Goal: Book appointment/travel/reservation

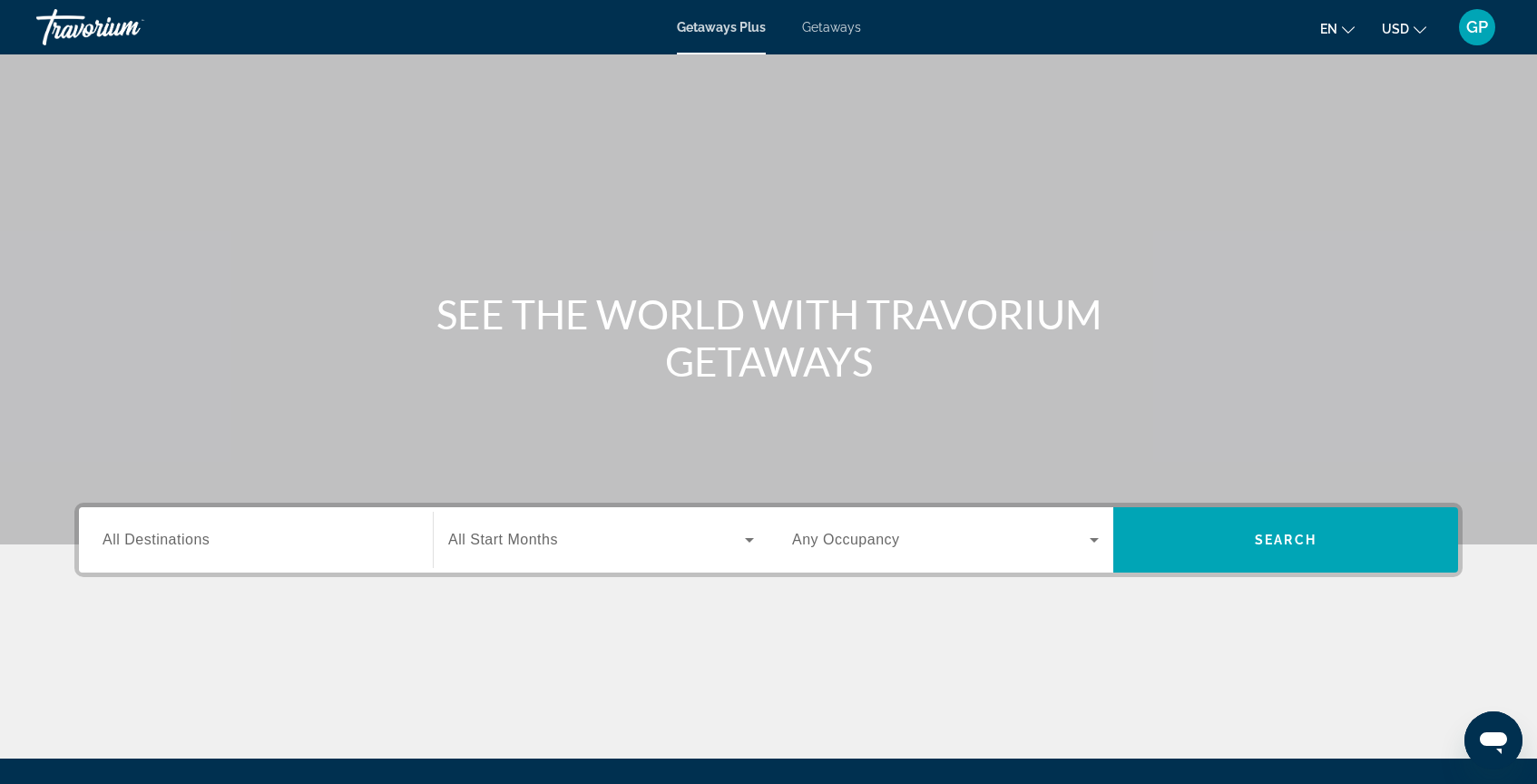
click at [844, 29] on span "Getaways" at bounding box center [831, 26] width 59 height 14
click at [222, 547] on input "Destination All Destinations" at bounding box center [256, 540] width 307 height 22
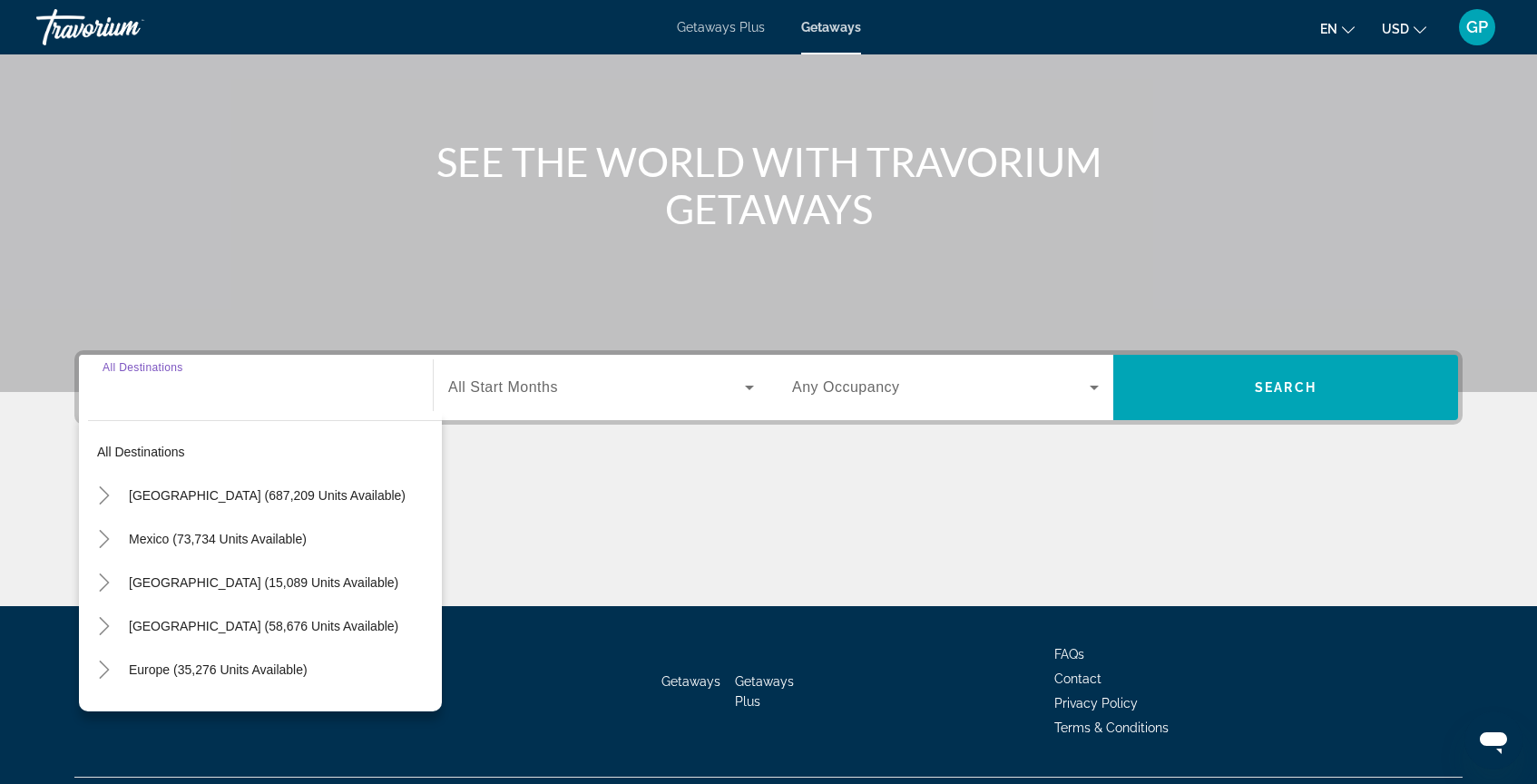
scroll to position [197, 0]
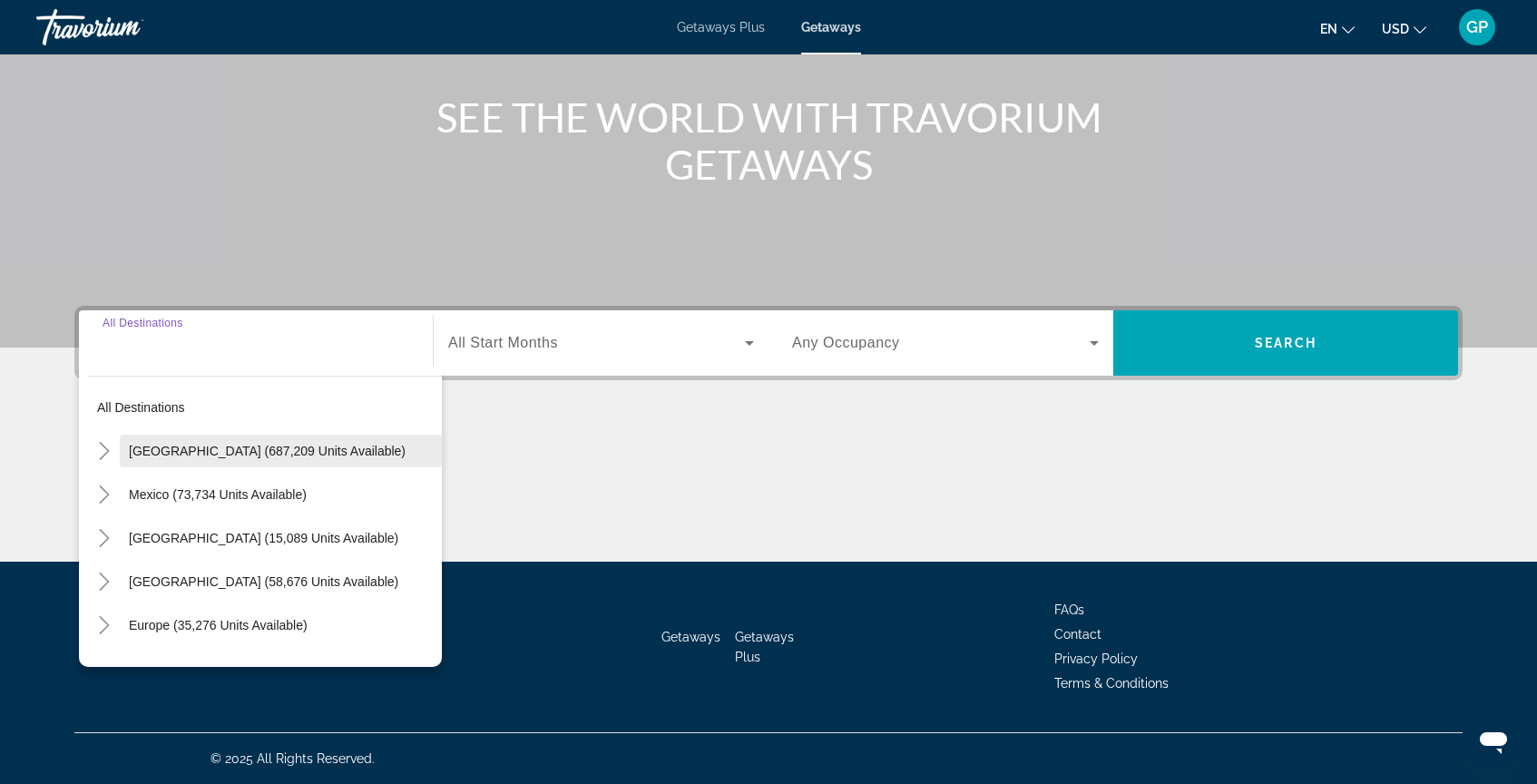
click at [168, 455] on span "United States (687,209 units available)" at bounding box center [267, 450] width 277 height 14
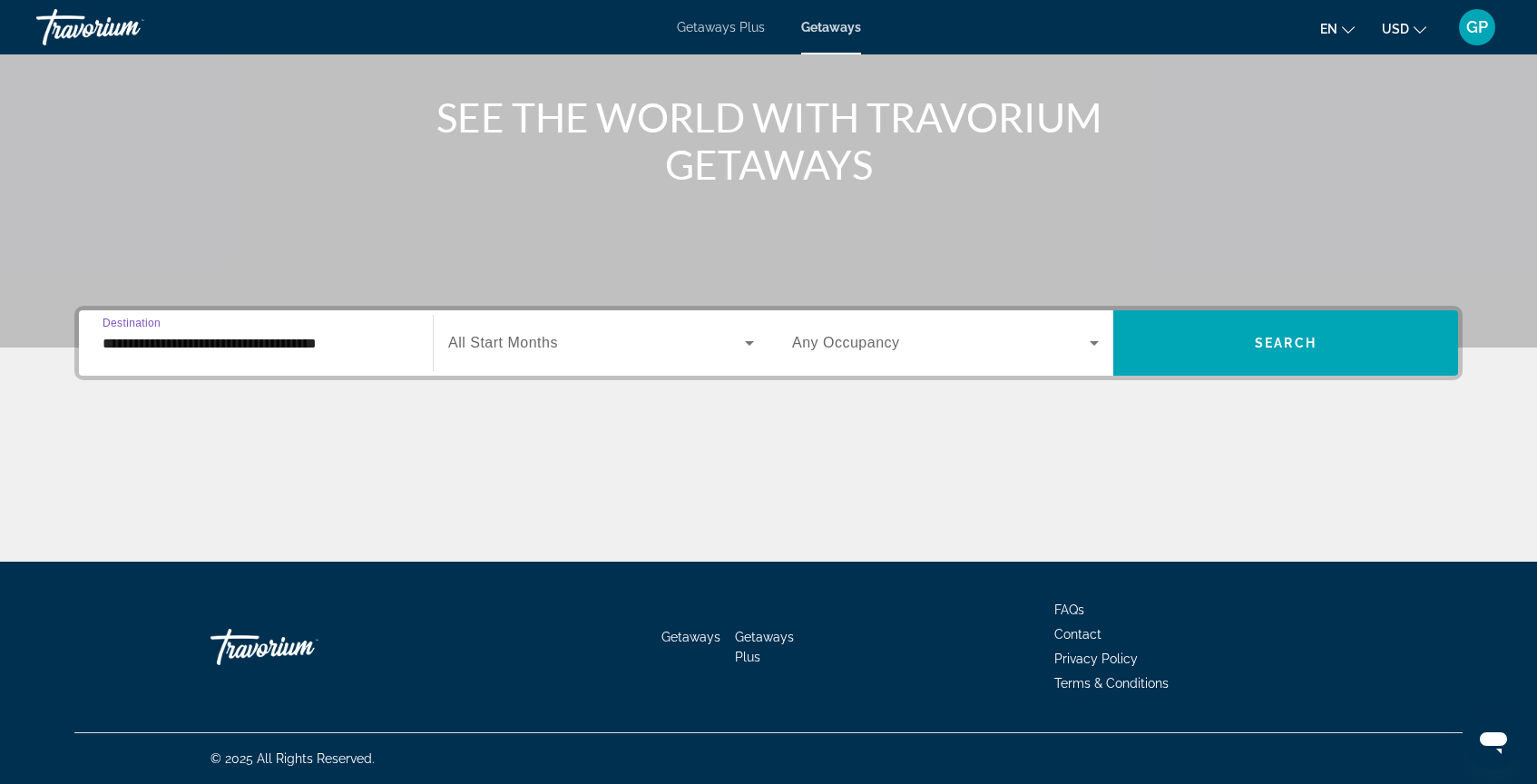
click at [154, 335] on input "**********" at bounding box center [256, 344] width 307 height 22
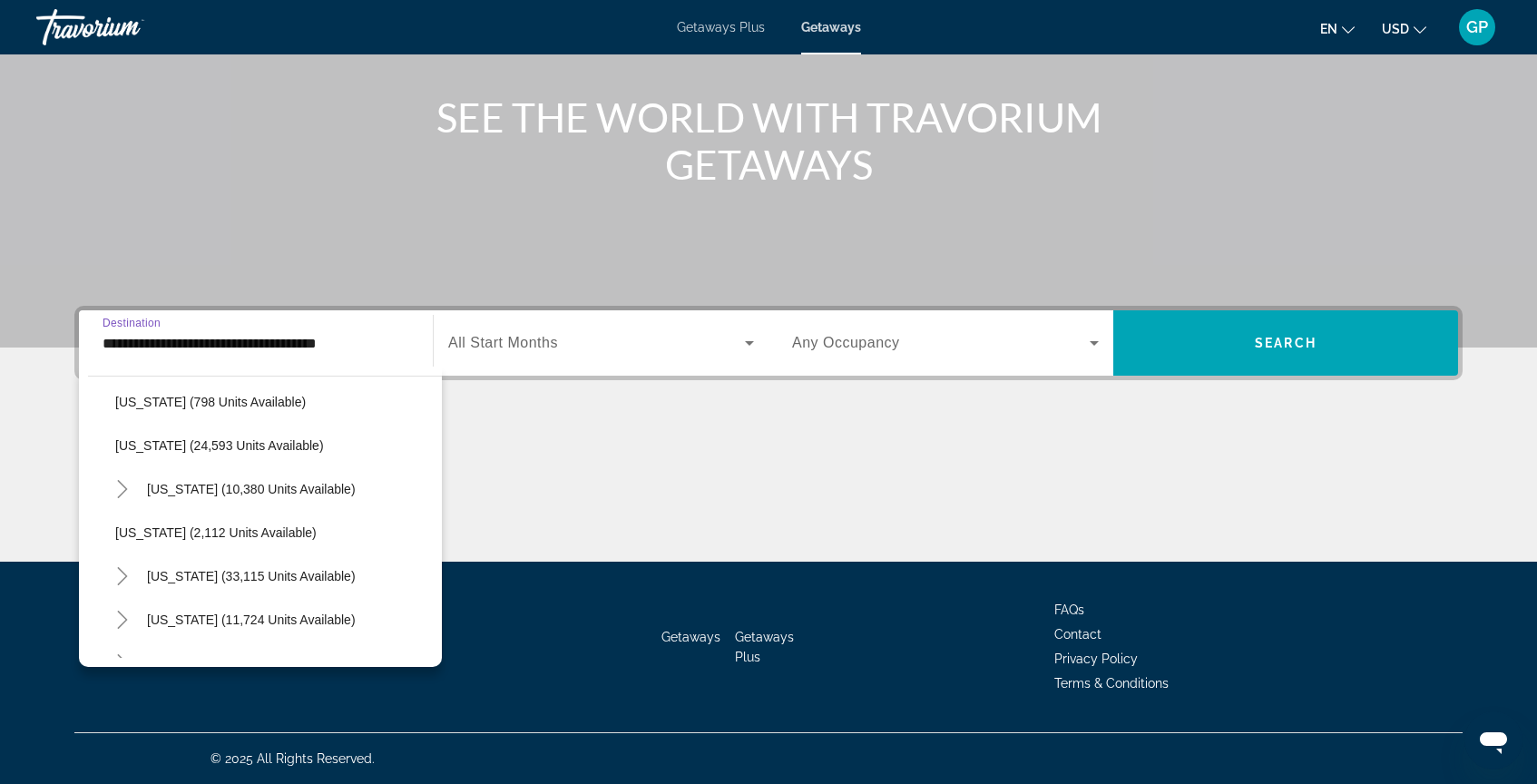
scroll to position [1410, 0]
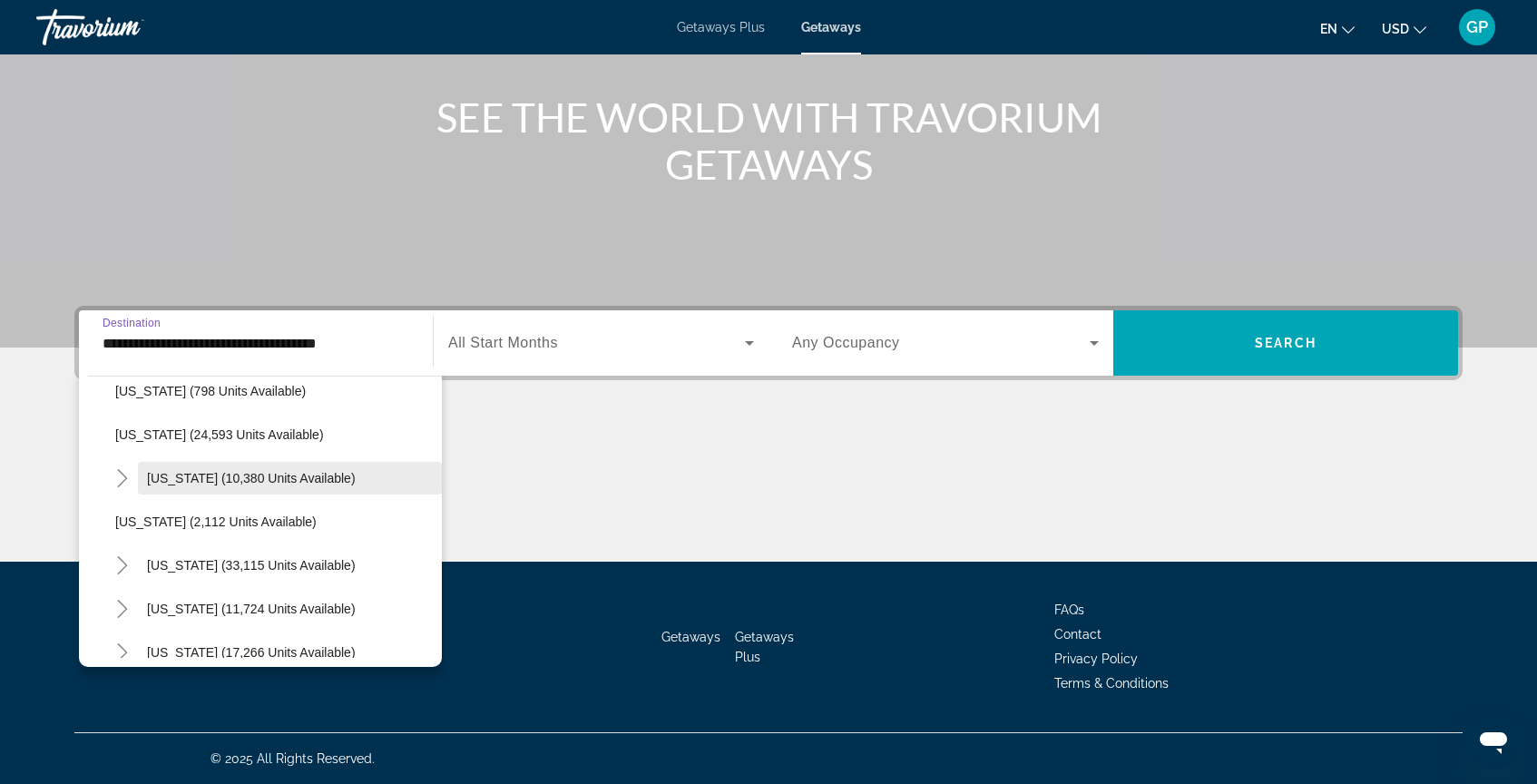
click at [205, 480] on span "Pennsylvania (10,380 units available)" at bounding box center [251, 477] width 209 height 14
type input "**********"
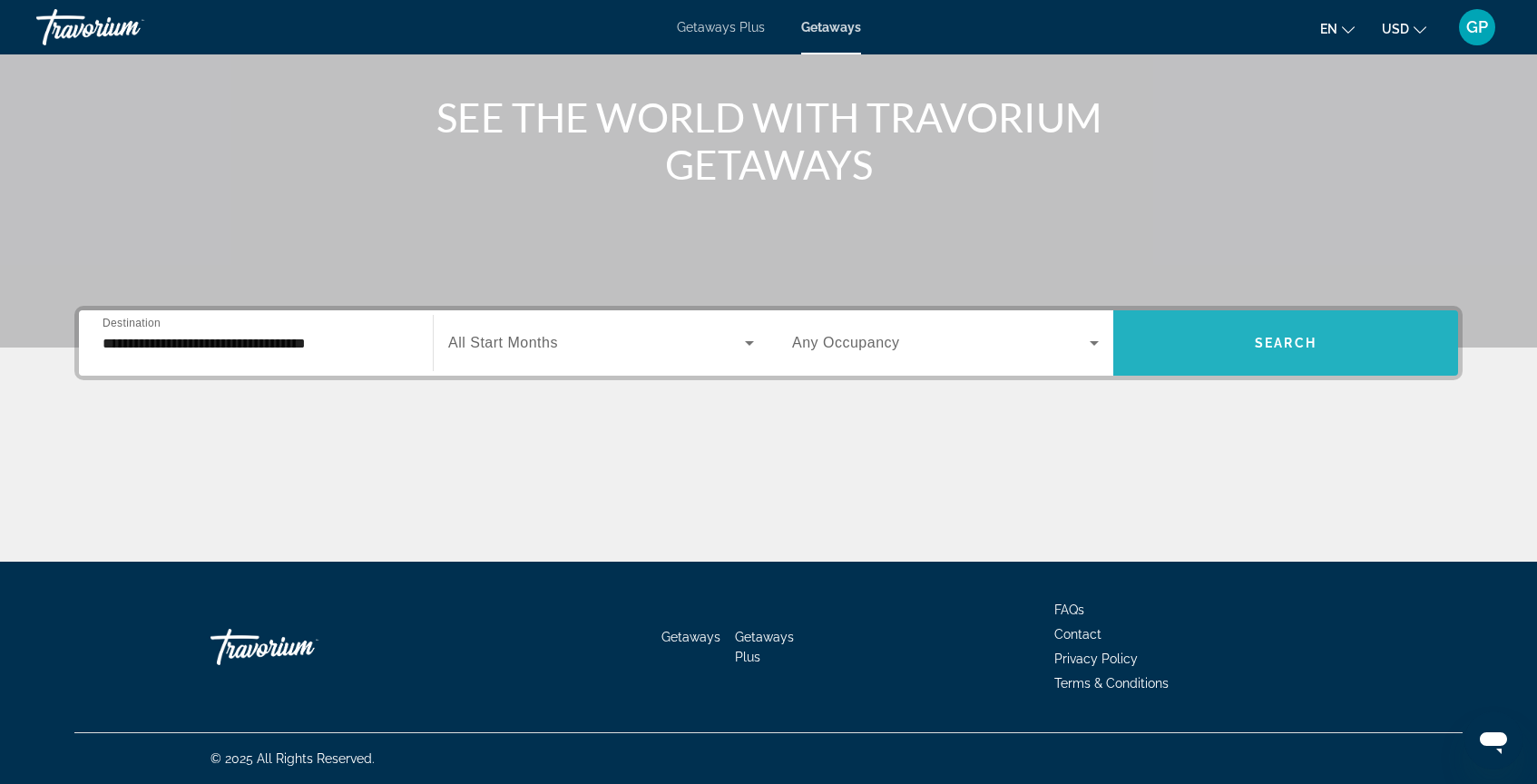
click at [1253, 348] on span "Search widget" at bounding box center [1286, 343] width 344 height 43
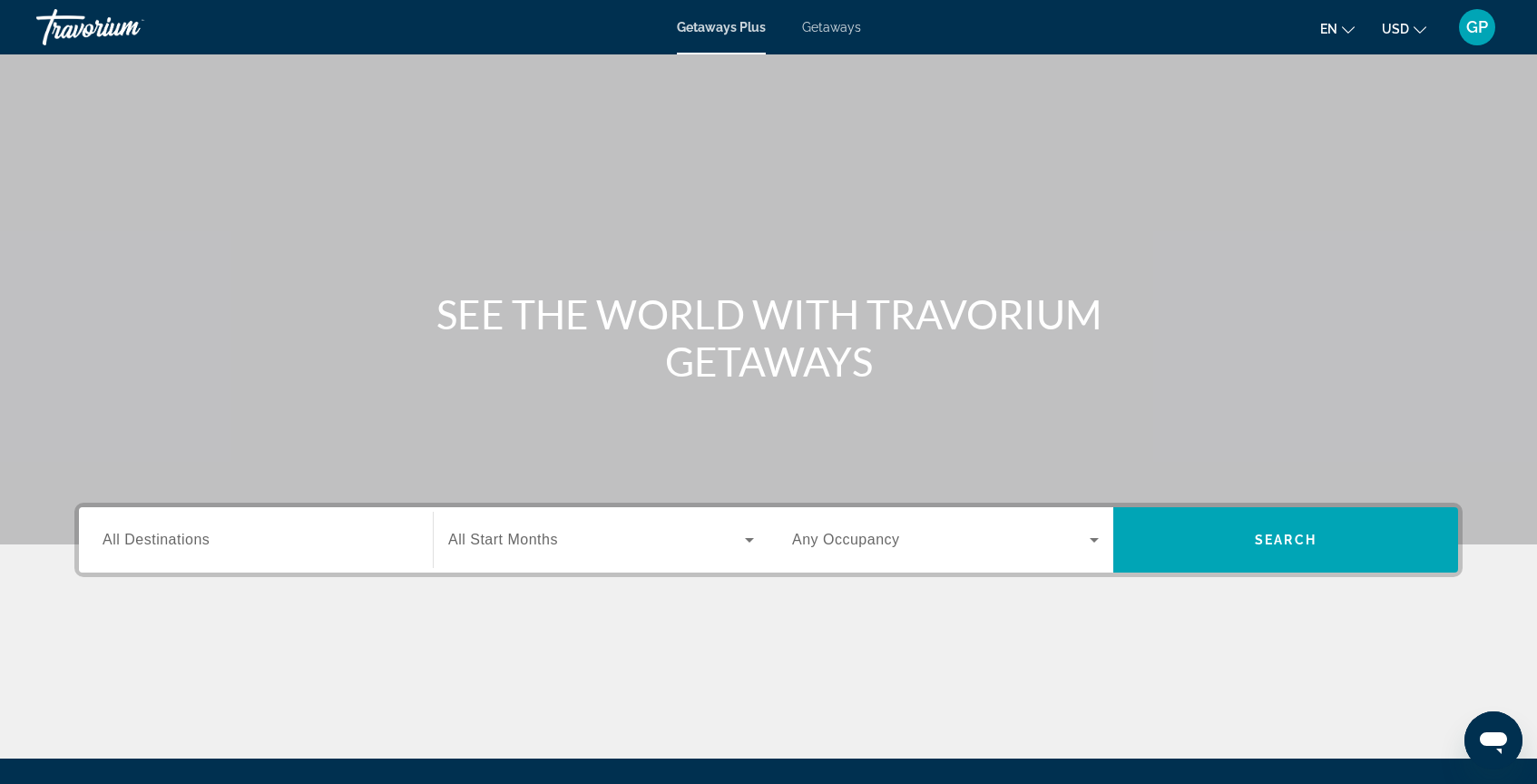
click at [193, 543] on span "All Destinations" at bounding box center [156, 539] width 107 height 15
click at [193, 543] on input "Destination All Destinations" at bounding box center [256, 540] width 307 height 22
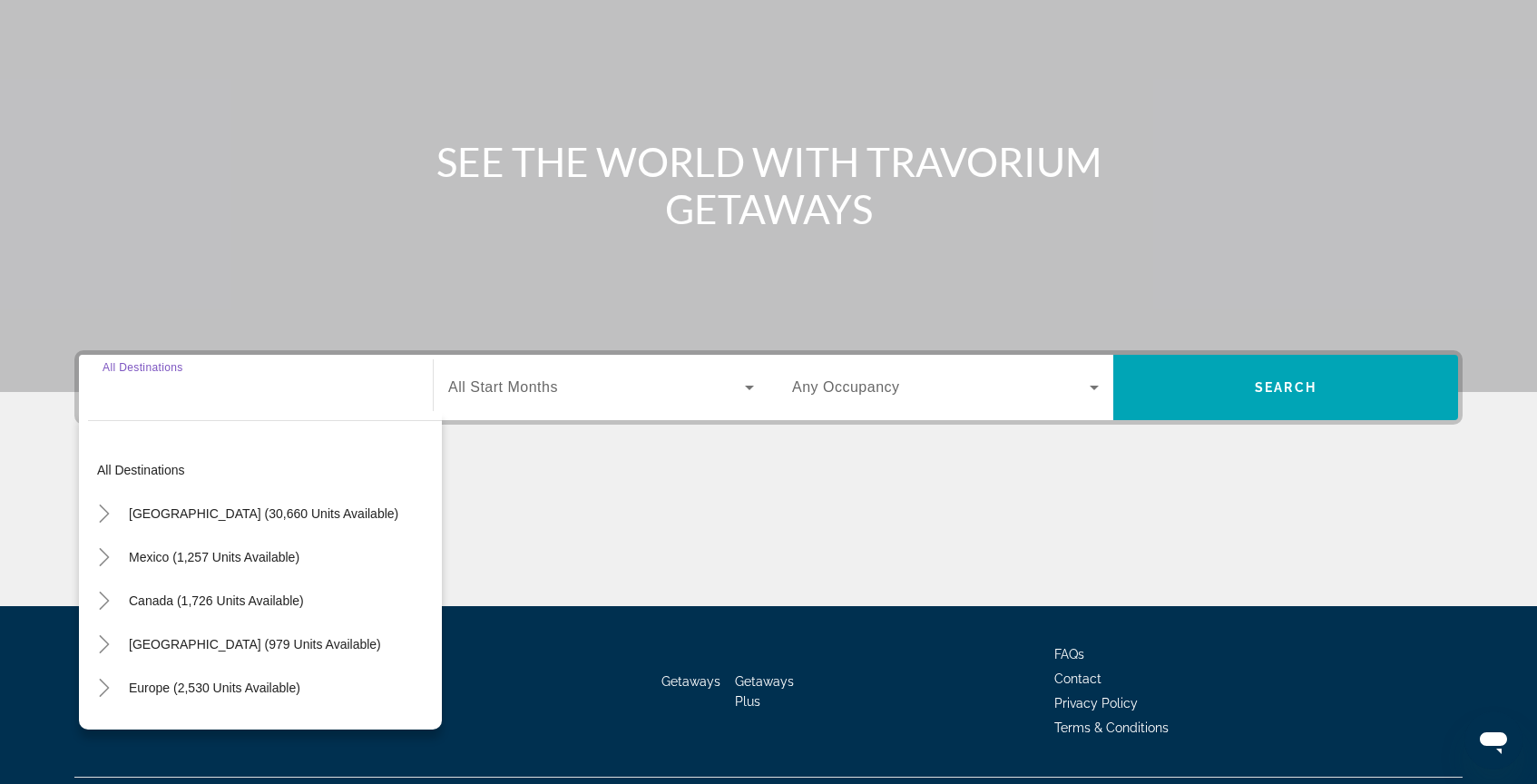
scroll to position [197, 0]
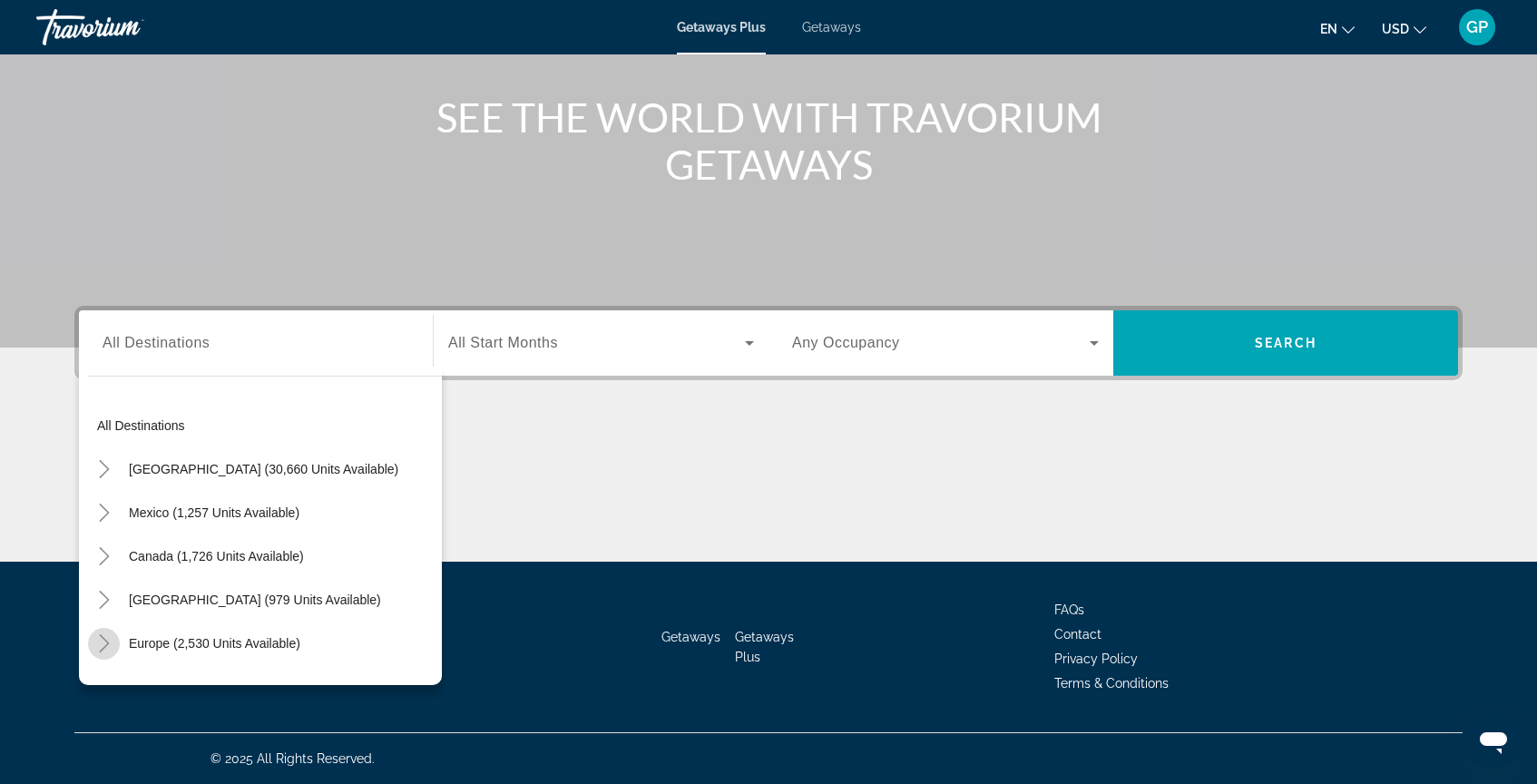
click at [104, 645] on icon "Toggle Europe (2,530 units available)" at bounding box center [104, 643] width 18 height 18
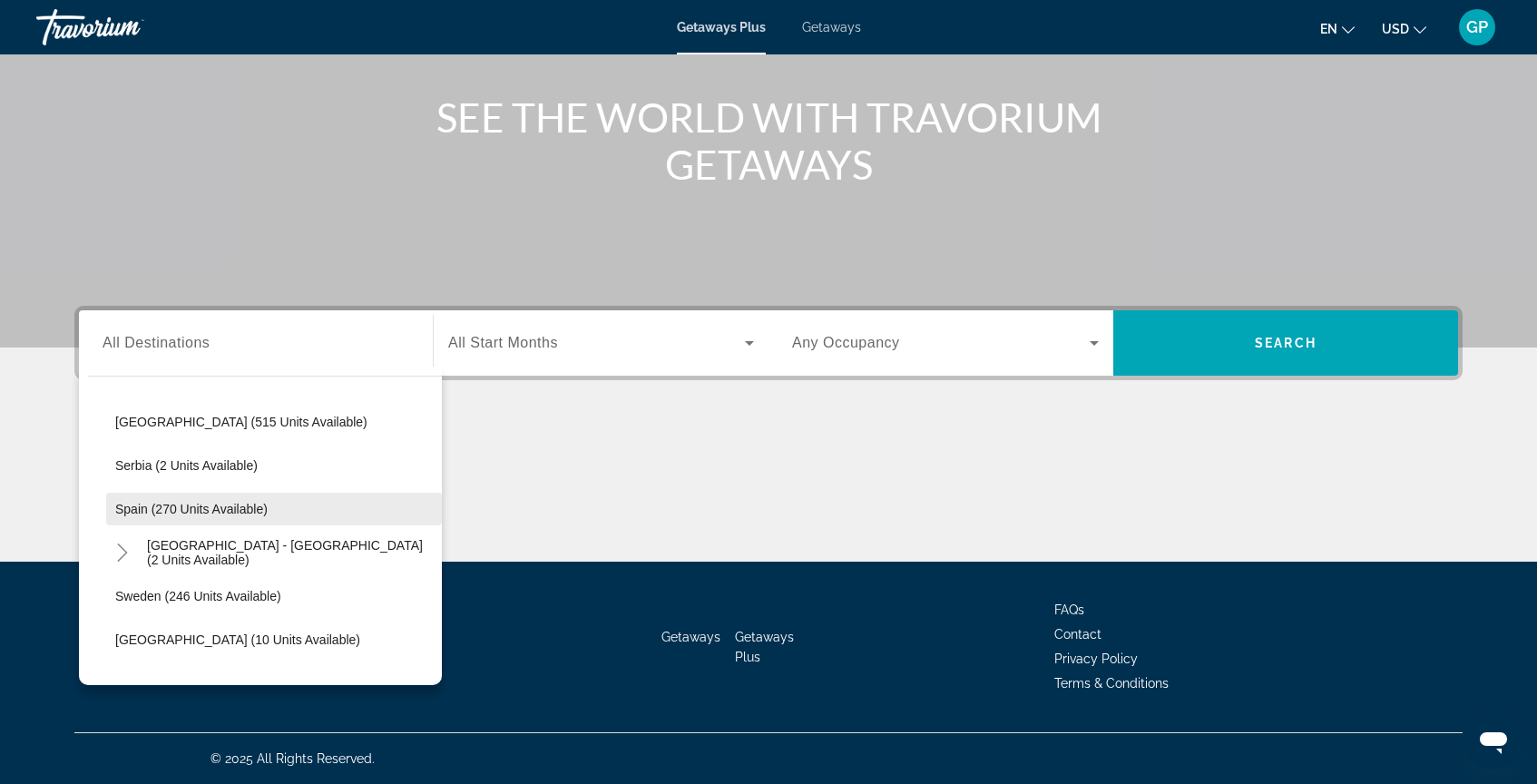
scroll to position [720, 0]
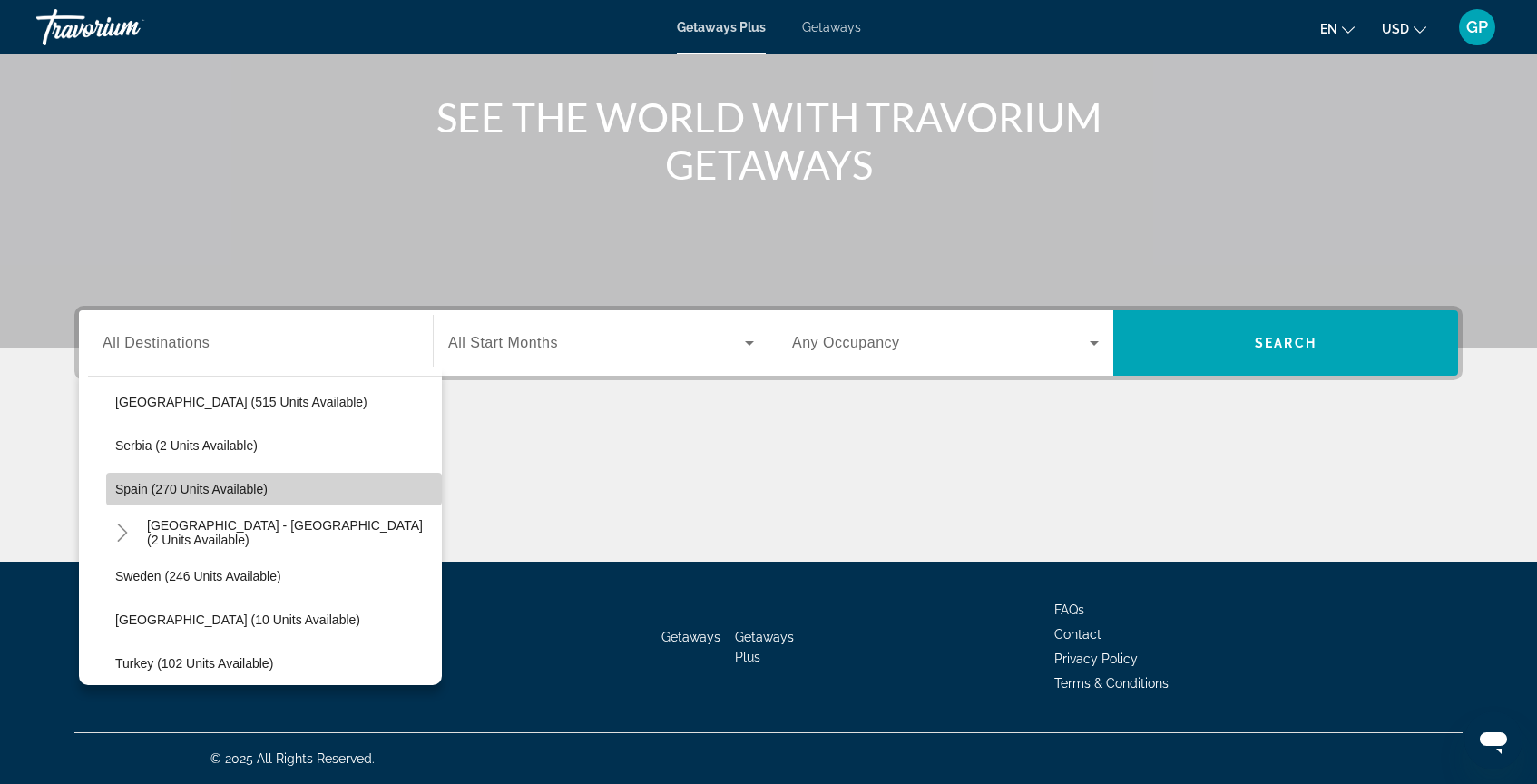
click at [165, 490] on span "Spain (270 units available)" at bounding box center [191, 488] width 152 height 14
type input "**********"
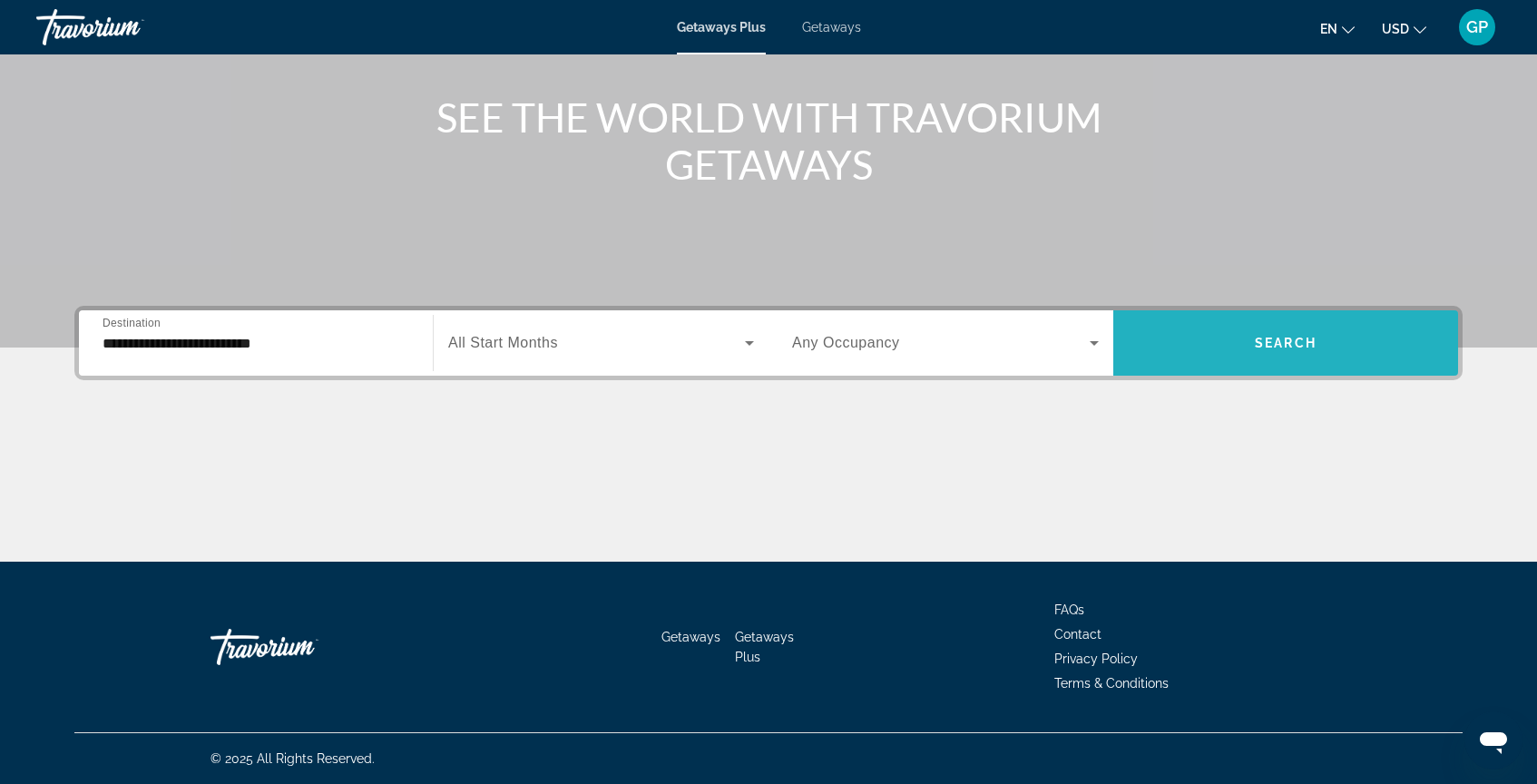
click at [1259, 356] on span "Search widget" at bounding box center [1286, 343] width 344 height 43
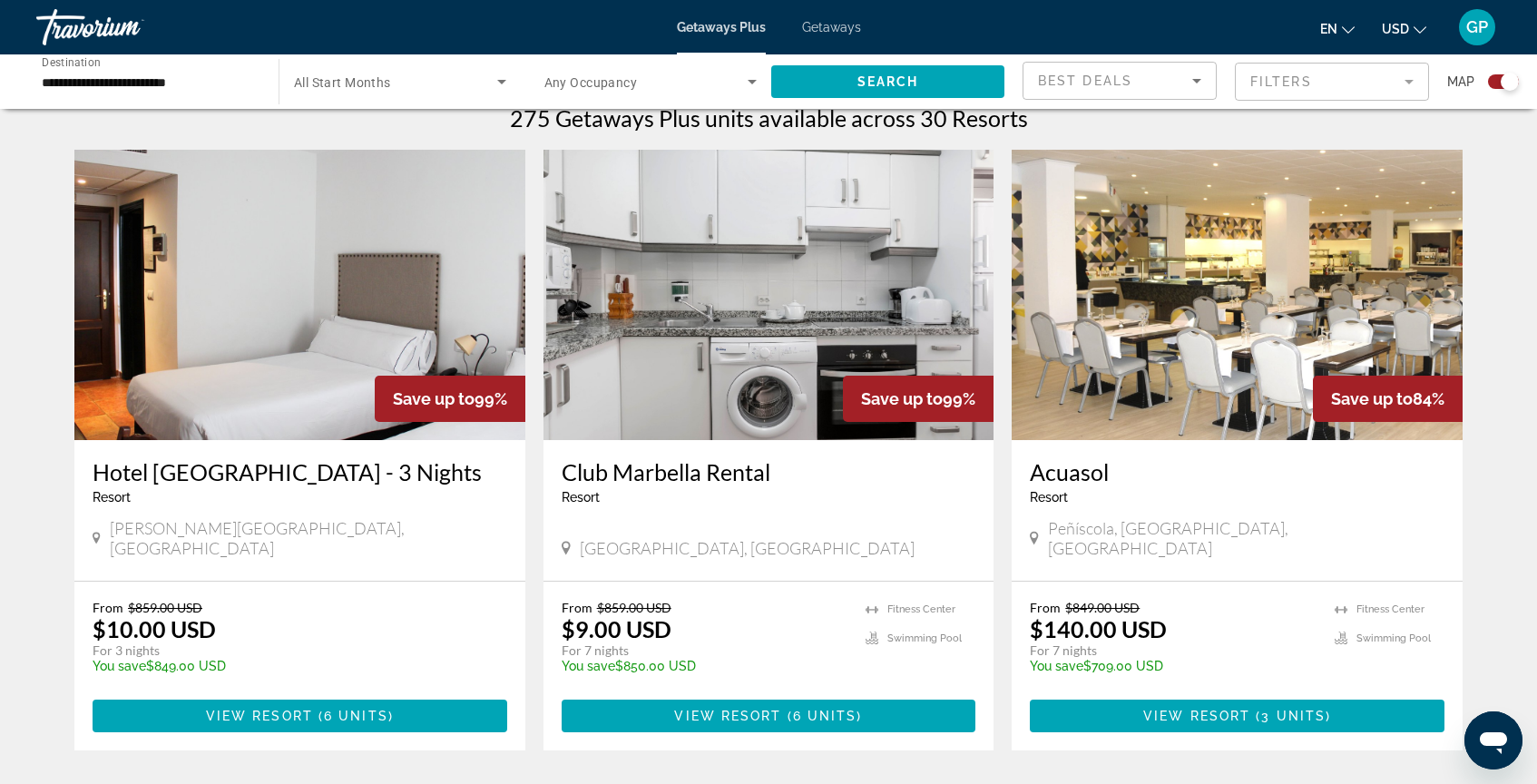
scroll to position [598, 0]
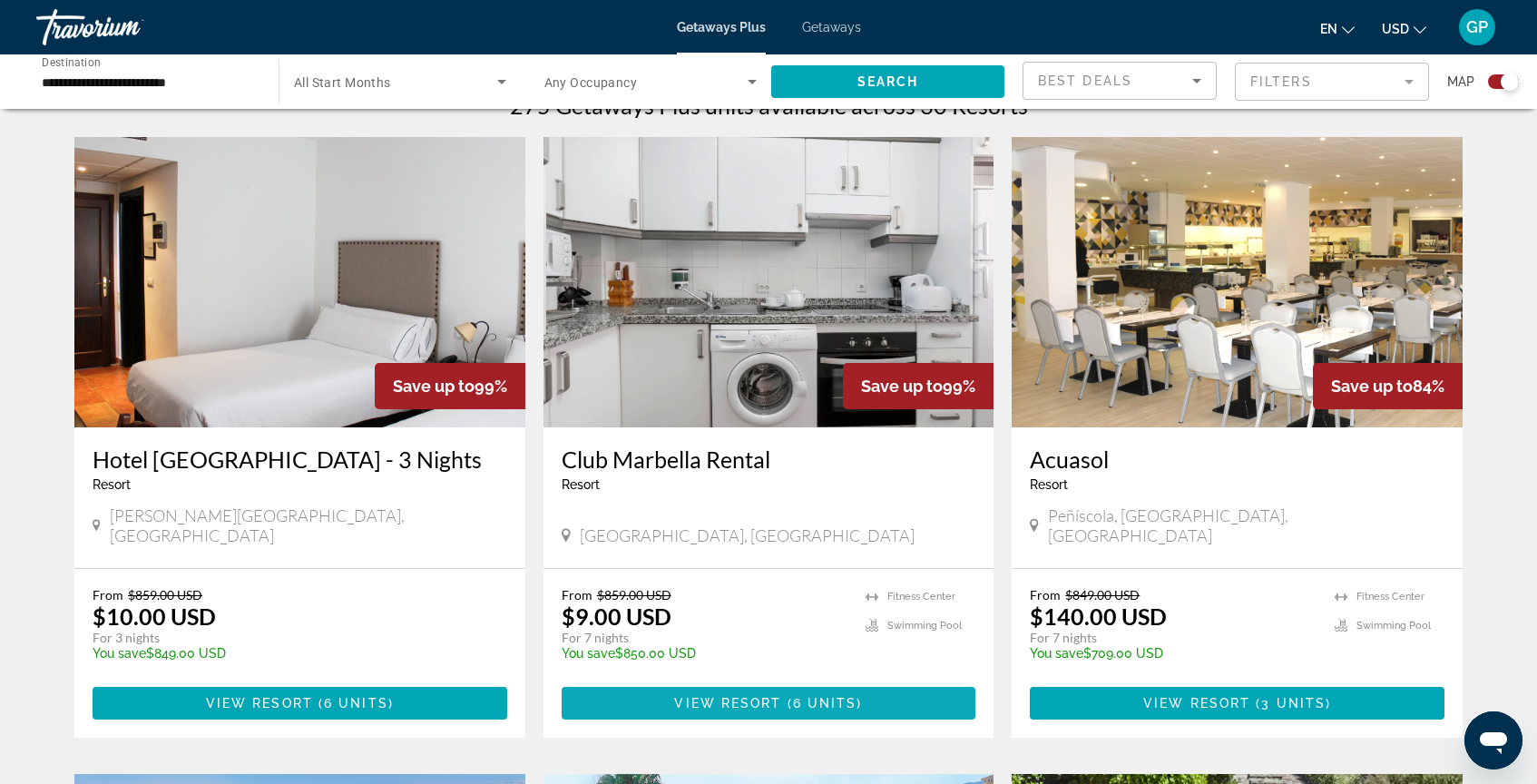
click at [767, 696] on span "View Resort" at bounding box center [728, 702] width 107 height 14
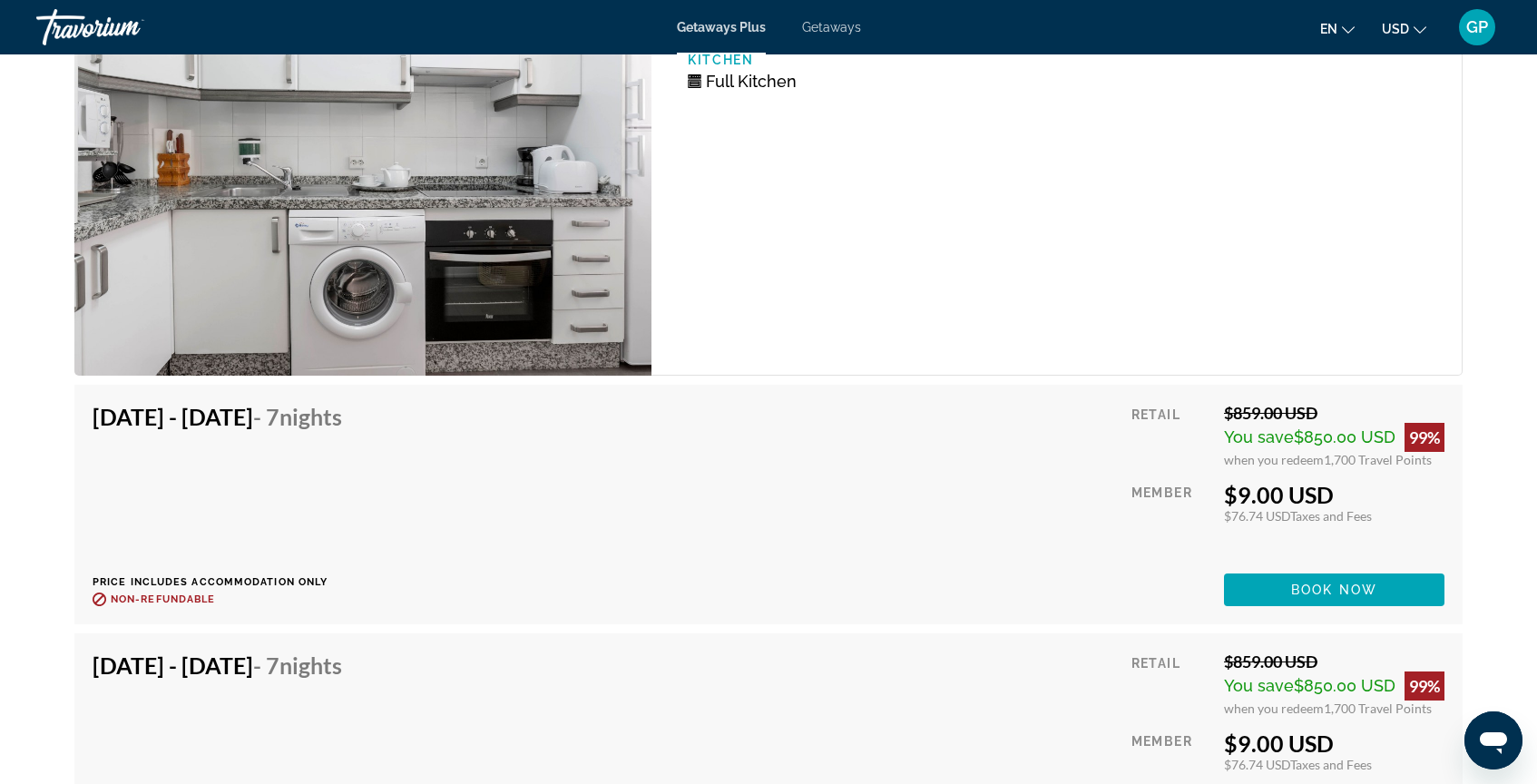
scroll to position [3136, 0]
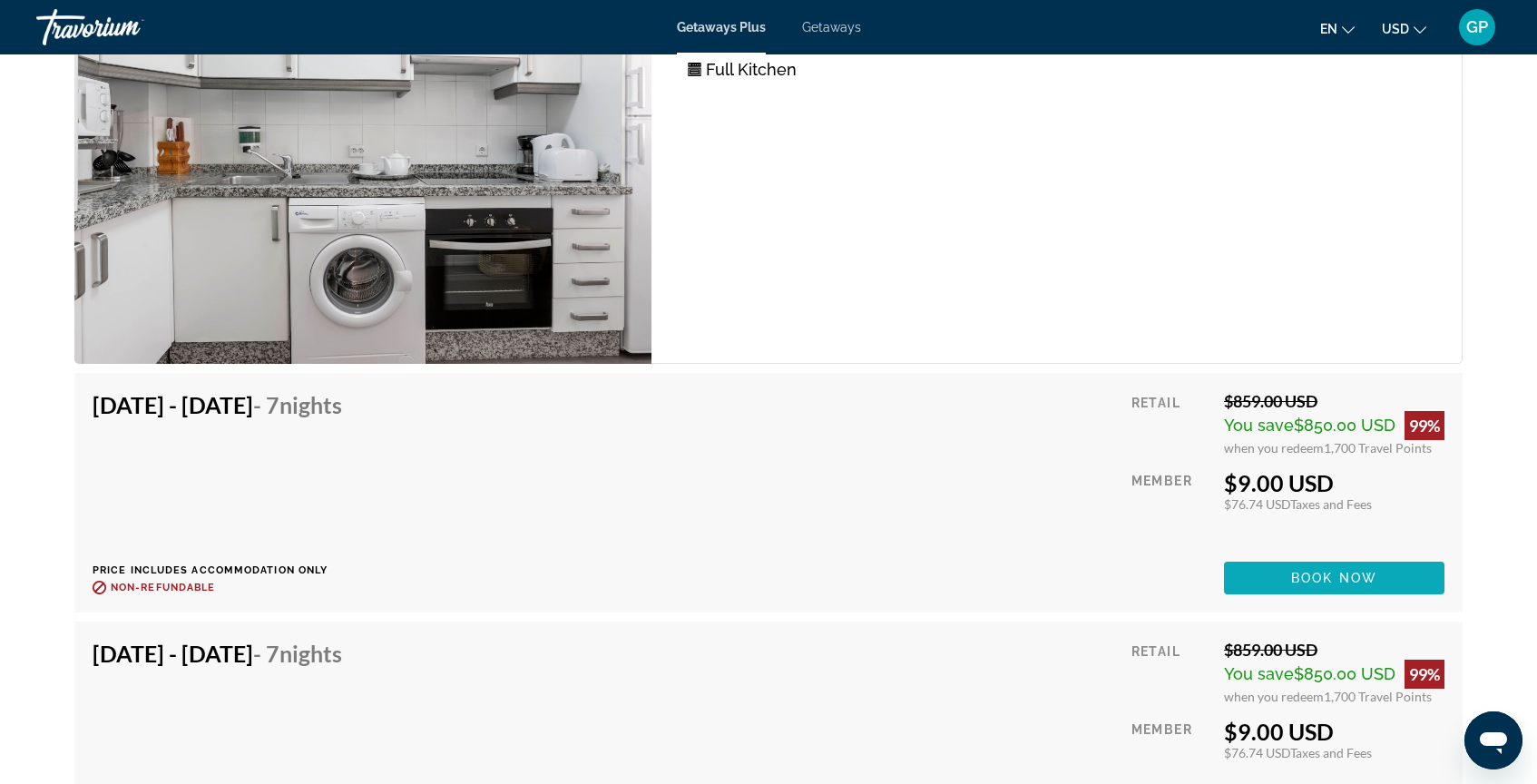
click at [1354, 573] on span "Book now" at bounding box center [1335, 577] width 87 height 14
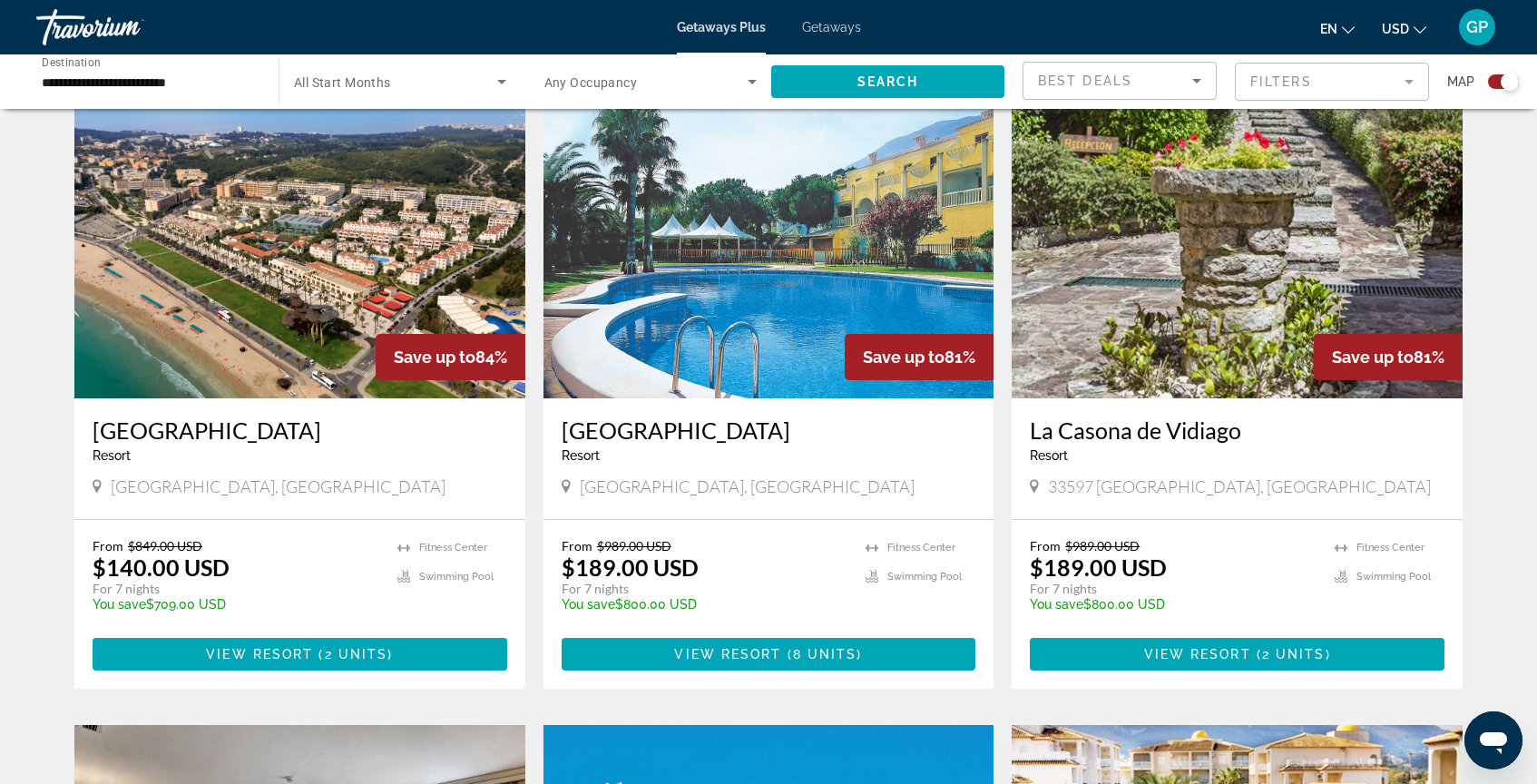
scroll to position [1267, 0]
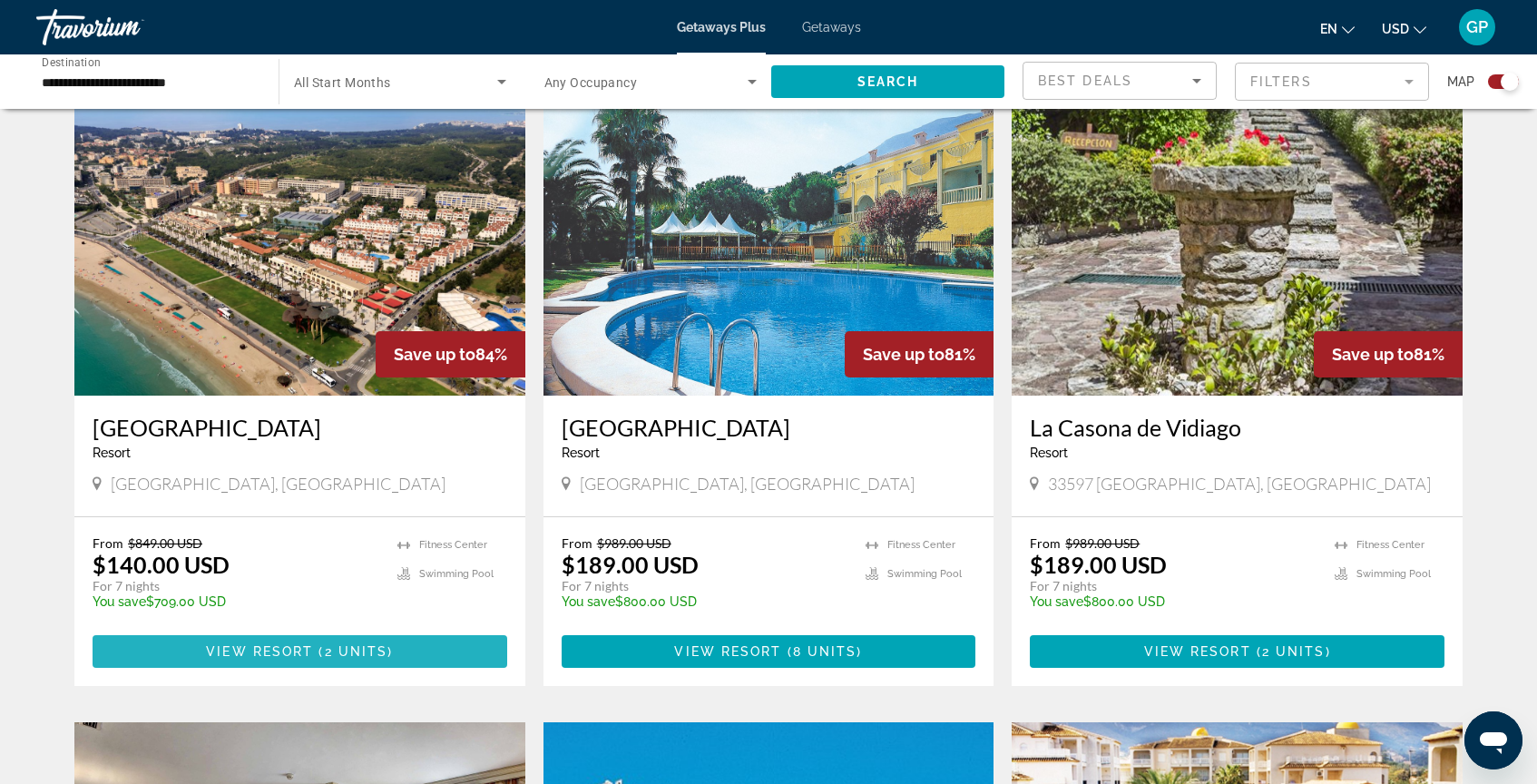
click at [277, 644] on span "View Resort" at bounding box center [260, 650] width 107 height 14
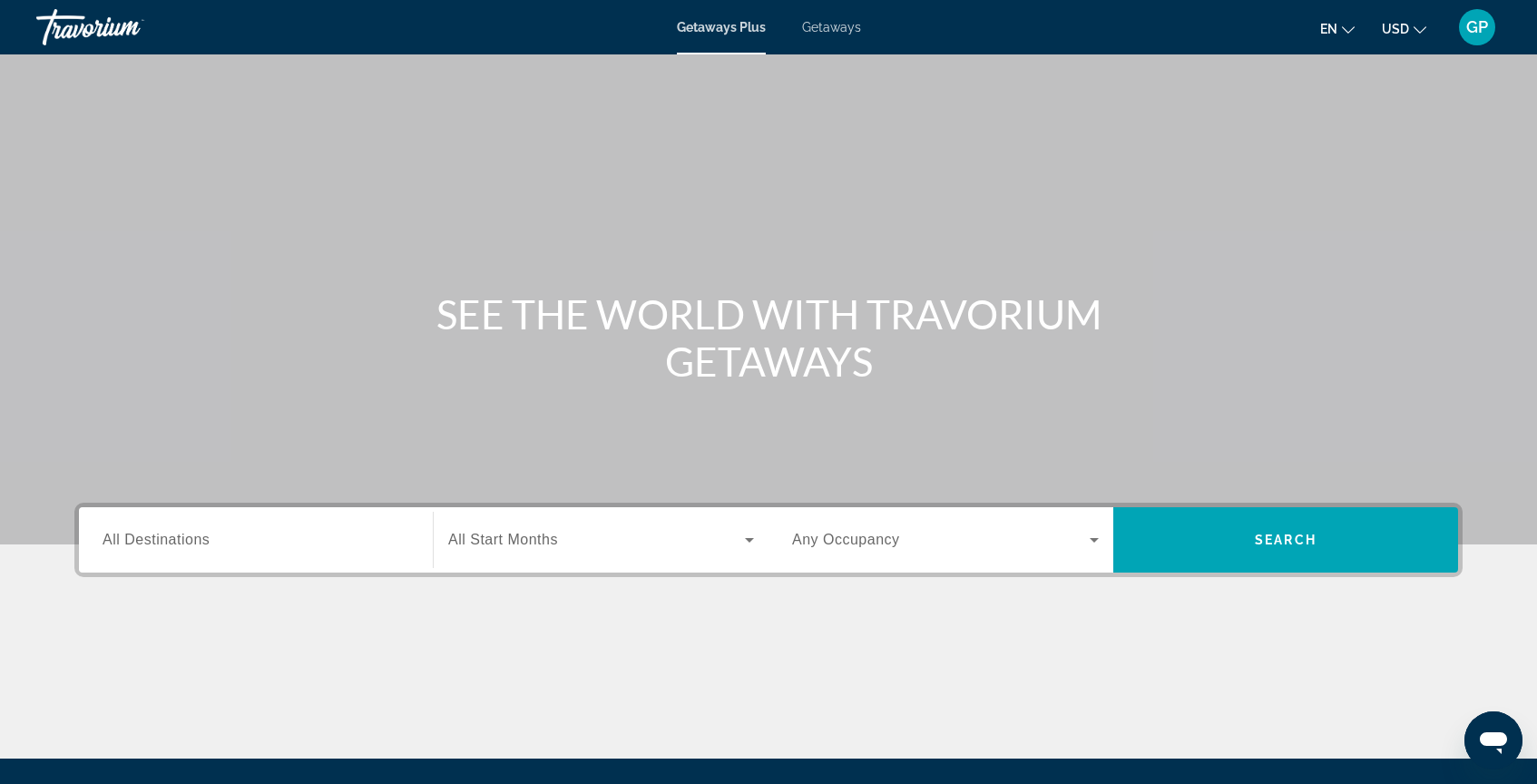
click at [131, 545] on span "All Destinations" at bounding box center [156, 539] width 107 height 15
click at [131, 545] on input "Destination All Destinations" at bounding box center [256, 540] width 307 height 22
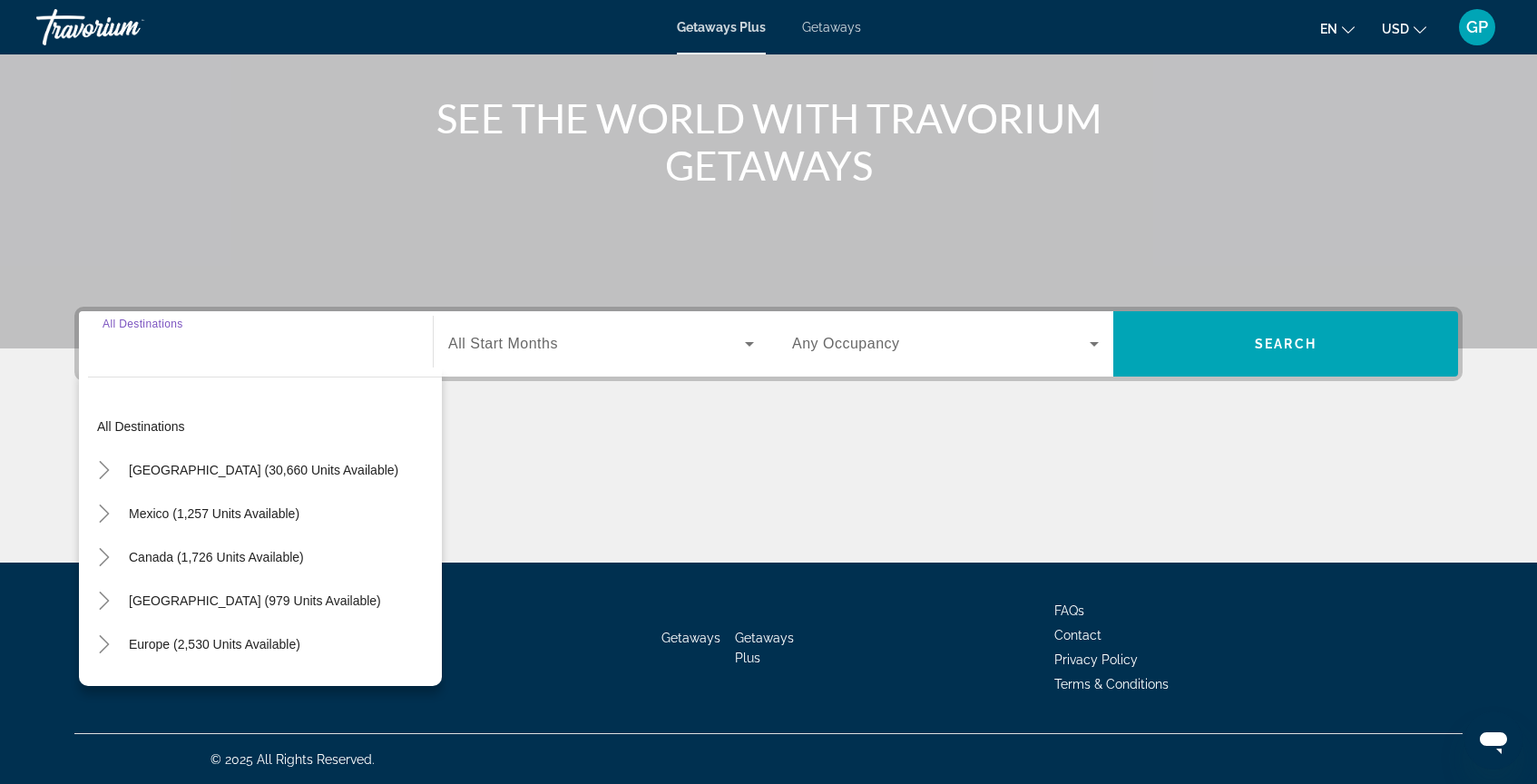
scroll to position [197, 0]
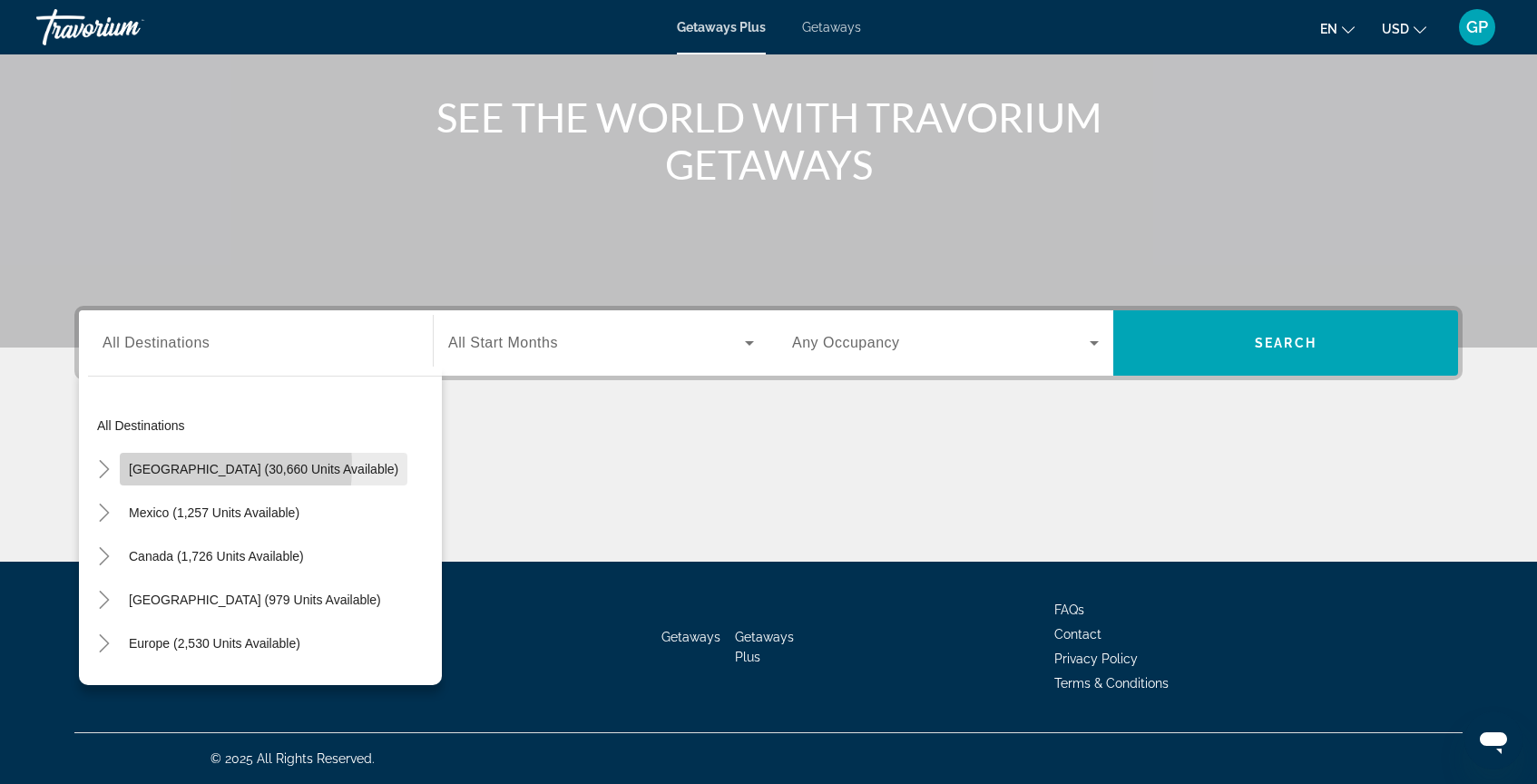
click at [169, 466] on span "[GEOGRAPHIC_DATA] (30,660 units available)" at bounding box center [264, 469] width 269 height 14
type input "**********"
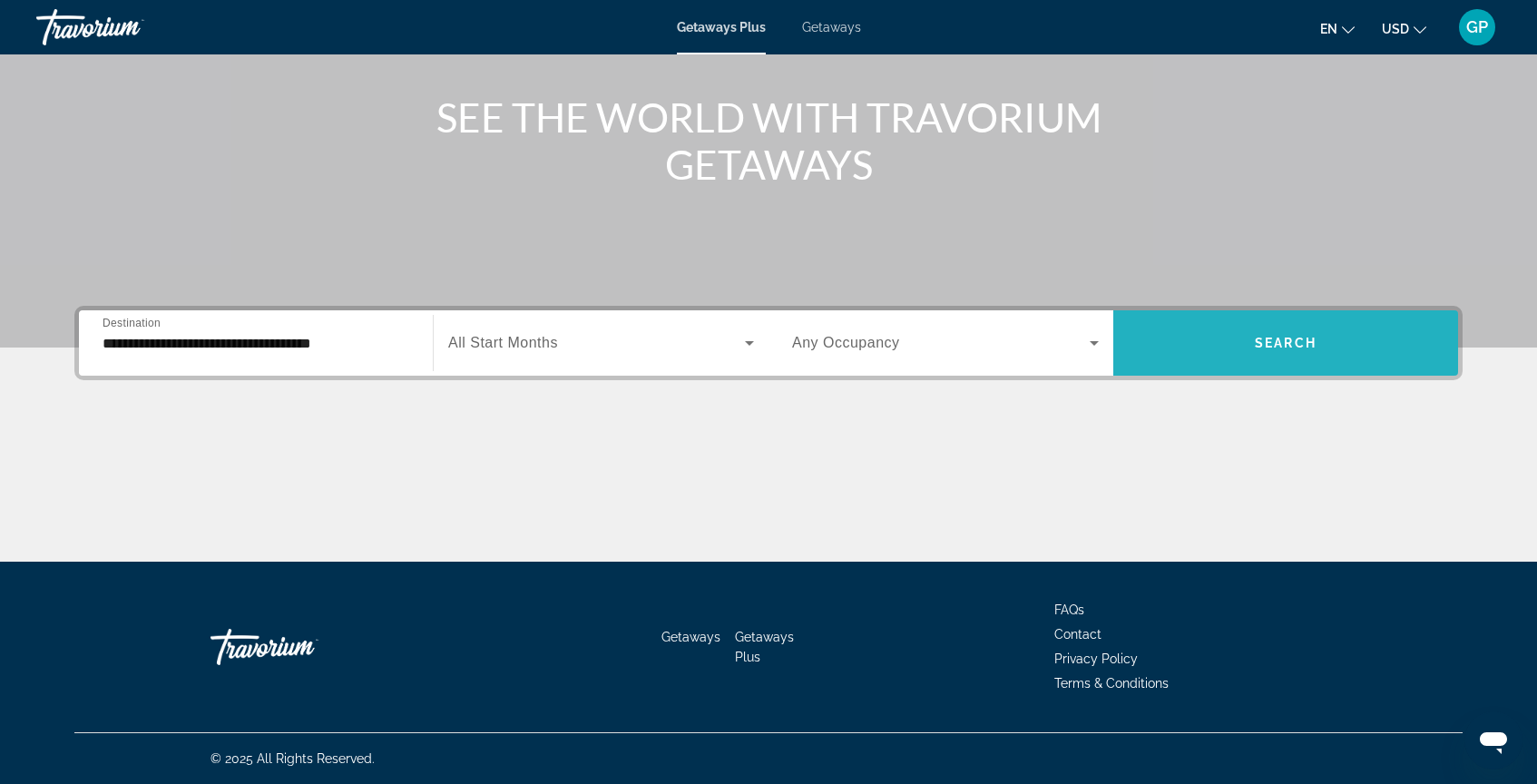
click at [1271, 348] on span "Search" at bounding box center [1286, 343] width 62 height 14
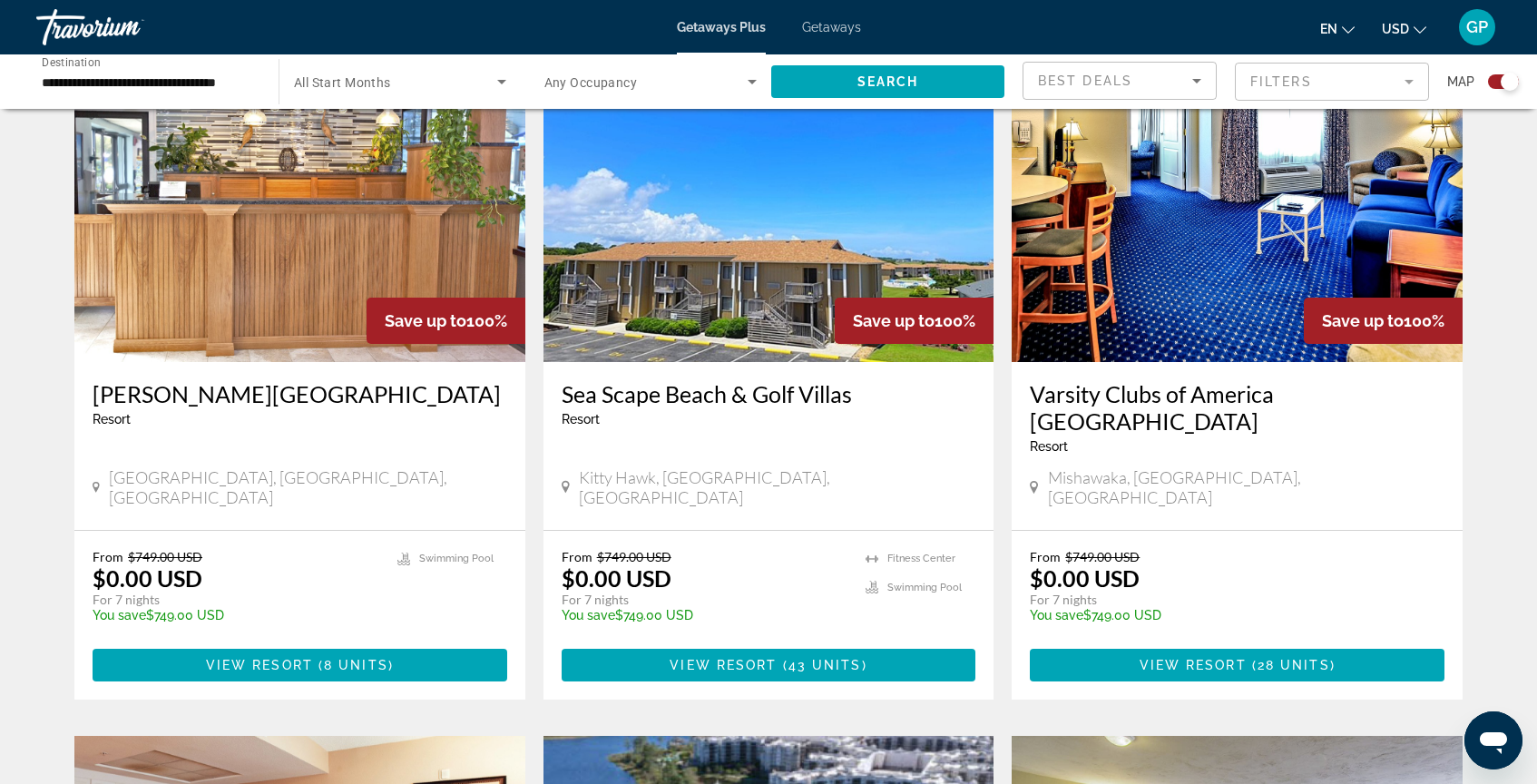
scroll to position [666, 0]
